Goal: Task Accomplishment & Management: Manage account settings

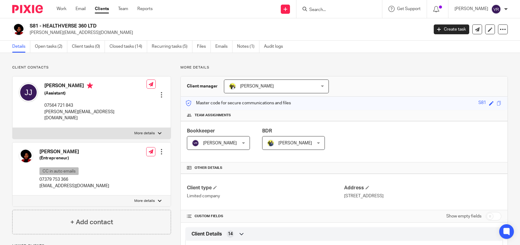
scroll to position [491, 0]
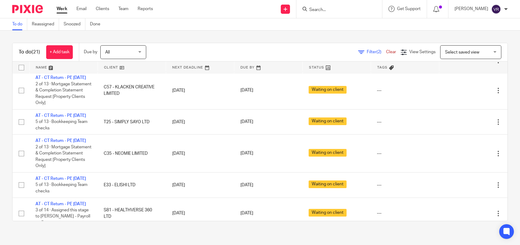
scroll to position [346, 0]
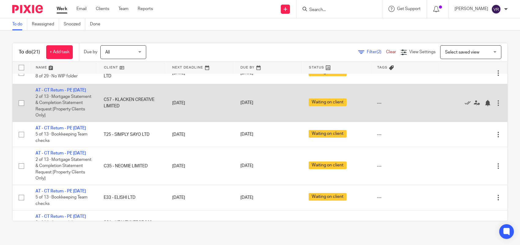
drag, startPoint x: 113, startPoint y: 204, endPoint x: 119, endPoint y: 212, distance: 9.8
click at [119, 122] on td "C57 - KLACKEN CREATIVE LIMITED" at bounding box center [132, 103] width 68 height 38
drag, startPoint x: 116, startPoint y: 211, endPoint x: 113, endPoint y: 200, distance: 11.8
click at [113, 122] on td "C57 - KLACKEN CREATIVE LIMITED" at bounding box center [132, 103] width 68 height 38
drag, startPoint x: 113, startPoint y: 200, endPoint x: 119, endPoint y: 211, distance: 12.9
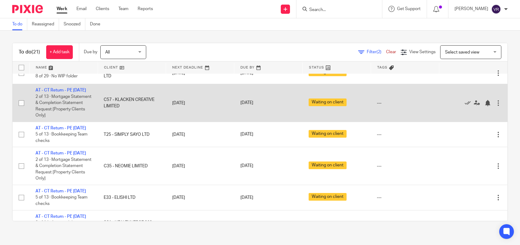
click at [119, 122] on td "C57 - KLACKEN CREATIVE LIMITED" at bounding box center [132, 103] width 68 height 38
drag, startPoint x: 154, startPoint y: 207, endPoint x: 127, endPoint y: 207, distance: 26.3
click at [127, 122] on td "C57 - KLACKEN CREATIVE LIMITED" at bounding box center [132, 103] width 68 height 38
click at [129, 122] on td "C57 - KLACKEN CREATIVE LIMITED" at bounding box center [132, 103] width 68 height 38
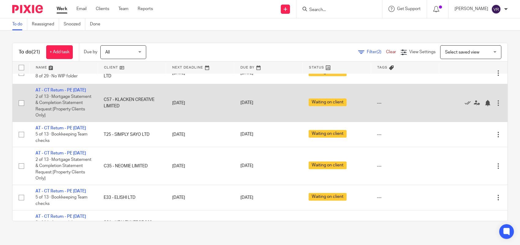
click at [129, 122] on td "C57 - KLACKEN CREATIVE LIMITED" at bounding box center [132, 103] width 68 height 38
drag, startPoint x: 115, startPoint y: 206, endPoint x: 118, endPoint y: 209, distance: 3.9
click at [118, 122] on td "C57 - KLACKEN CREATIVE LIMITED" at bounding box center [132, 103] width 68 height 38
click at [113, 122] on td "C57 - KLACKEN CREATIVE LIMITED" at bounding box center [132, 103] width 68 height 38
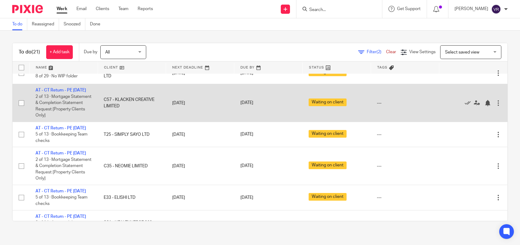
drag, startPoint x: 101, startPoint y: 203, endPoint x: 117, endPoint y: 209, distance: 16.7
click at [117, 122] on td "C57 - KLACKEN CREATIVE LIMITED" at bounding box center [132, 103] width 68 height 38
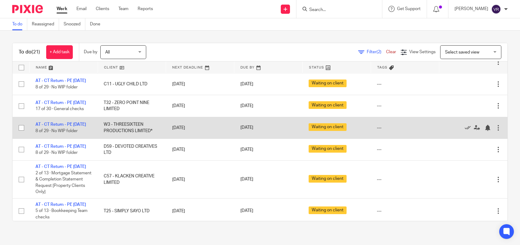
scroll to position [307, 0]
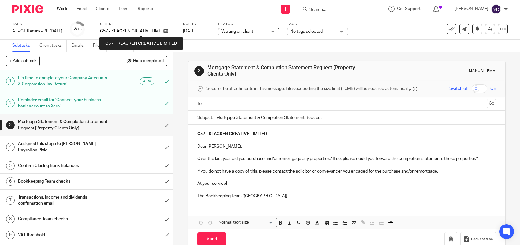
click at [160, 31] on p "C57 - KLACKEN CREATIVE LIMITED" at bounding box center [130, 31] width 60 height 6
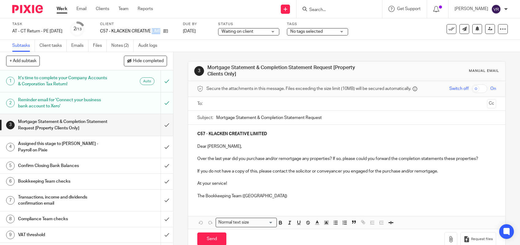
click at [160, 31] on p "C57 - KLACKEN CREATIVE LIMITED" at bounding box center [130, 31] width 60 height 6
copy div "C57 - KLACKEN CREATIVE LIMITED"
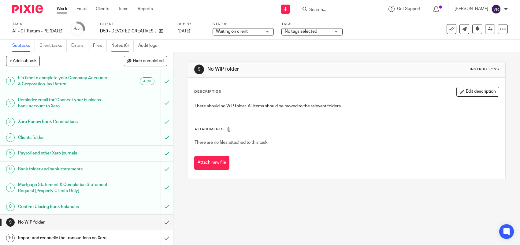
click at [124, 45] on link "Notes (6)" at bounding box center [122, 46] width 22 height 12
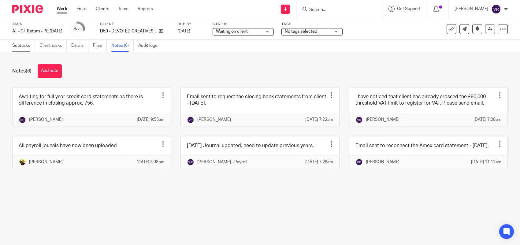
click at [22, 43] on link "Subtasks" at bounding box center [23, 46] width 23 height 12
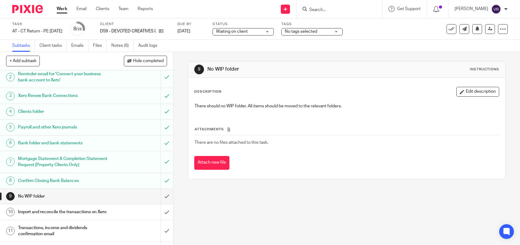
scroll to position [38, 0]
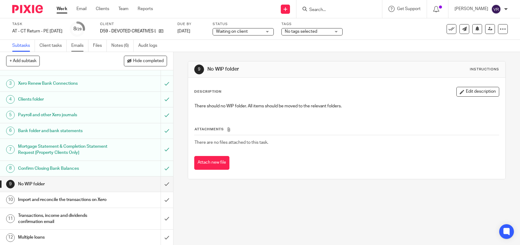
click at [86, 47] on link "Emails" at bounding box center [79, 46] width 17 height 12
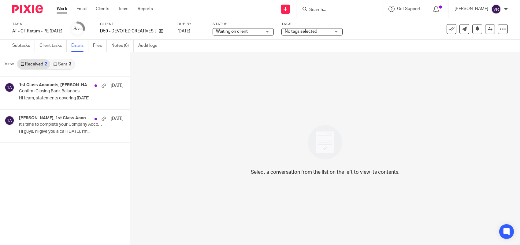
click at [61, 61] on link "Sent 3" at bounding box center [62, 64] width 24 height 10
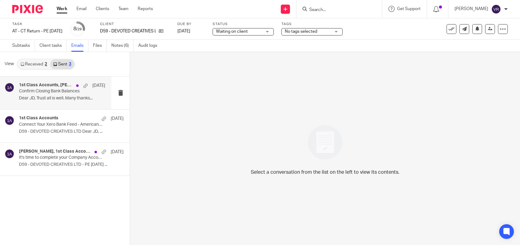
click at [57, 88] on div "1st Class Accounts, Jon Devo 20 May" at bounding box center [62, 86] width 86 height 6
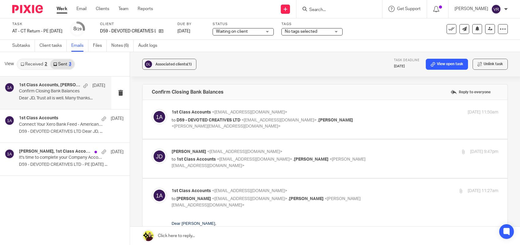
click at [40, 64] on link "Received 2" at bounding box center [33, 64] width 33 height 10
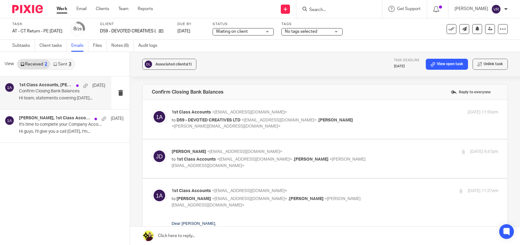
click at [39, 94] on div "1st Class Accounts, Jon Devo 20 May Confirm Closing Bank Balances Hi team, stat…" at bounding box center [62, 93] width 86 height 20
click at [64, 64] on link "Sent 3" at bounding box center [62, 64] width 24 height 10
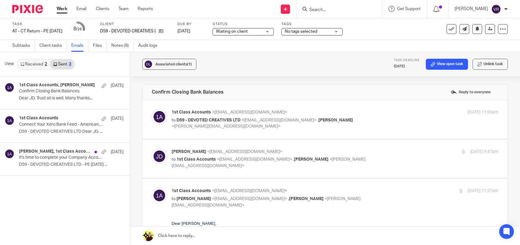
click at [37, 64] on link "Received 2" at bounding box center [33, 64] width 33 height 10
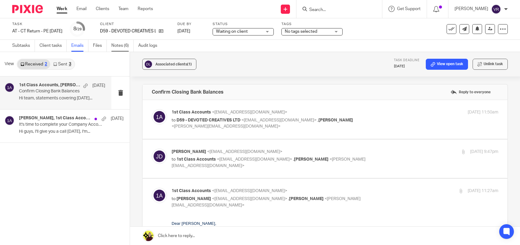
click at [121, 43] on link "Notes (6)" at bounding box center [122, 46] width 22 height 12
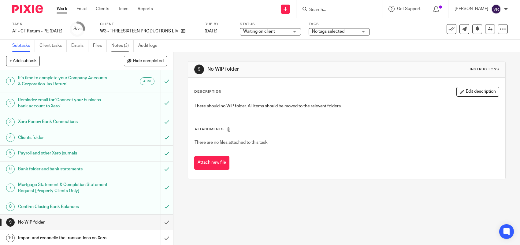
click at [123, 47] on link "Notes (3)" at bounding box center [122, 46] width 22 height 12
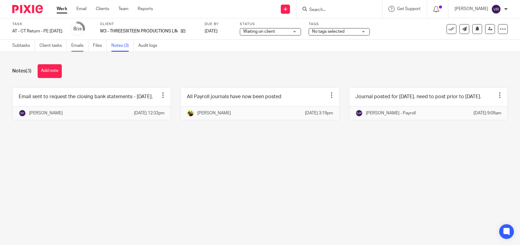
click at [81, 47] on link "Emails" at bounding box center [79, 46] width 17 height 12
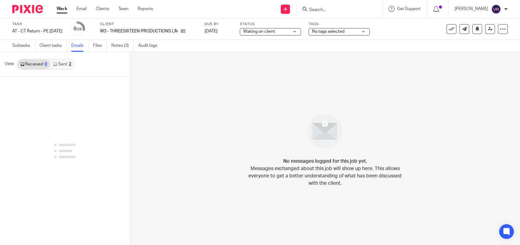
click at [55, 63] on icon at bounding box center [55, 64] width 4 height 4
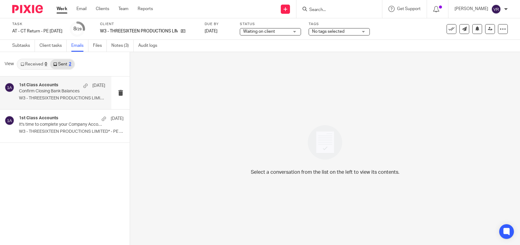
click at [56, 86] on h4 "1st Class Accounts" at bounding box center [38, 85] width 39 height 5
